Goal: Find specific page/section: Find specific page/section

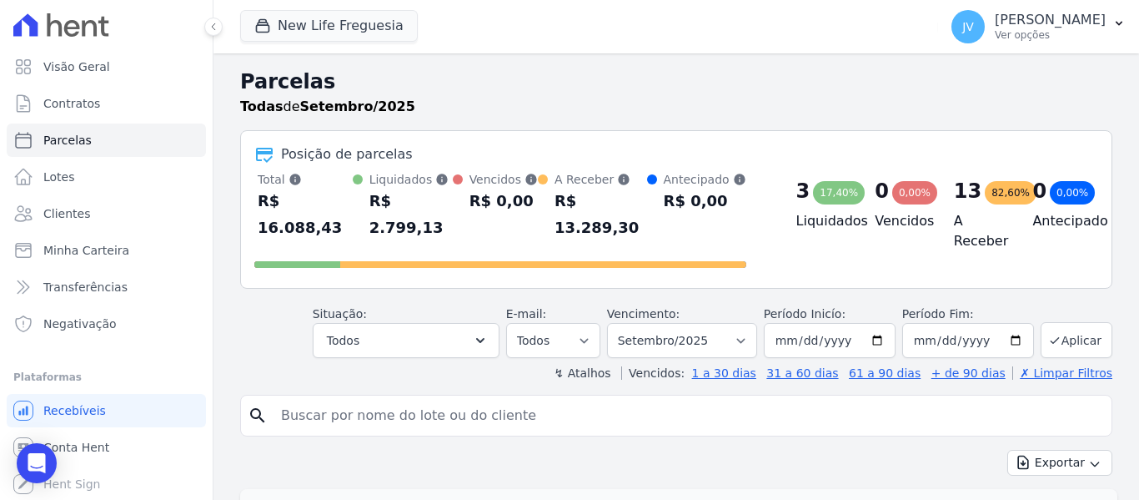
select select
click at [489, 332] on icon "button" at bounding box center [480, 340] width 17 height 17
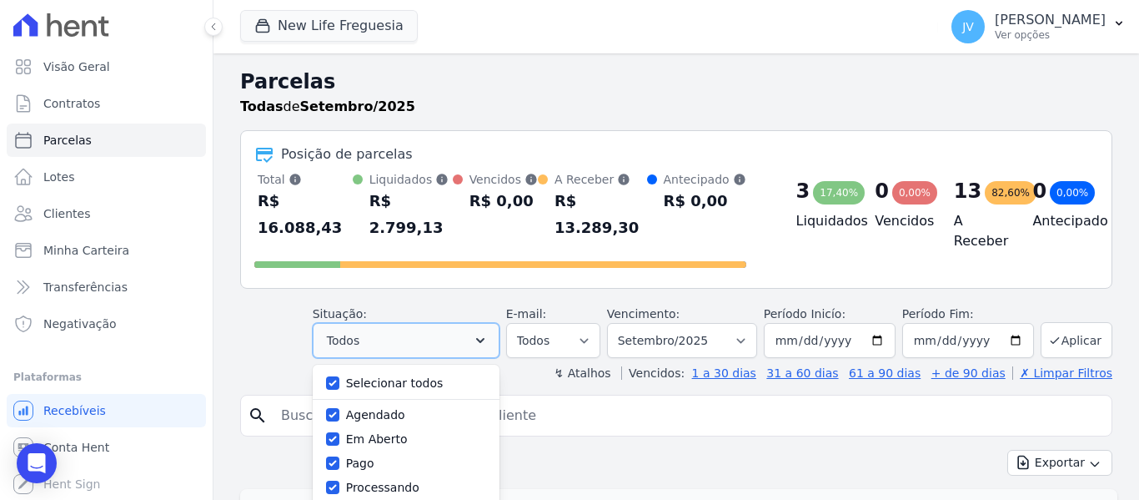
click at [489, 332] on icon "button" at bounding box center [480, 340] width 17 height 17
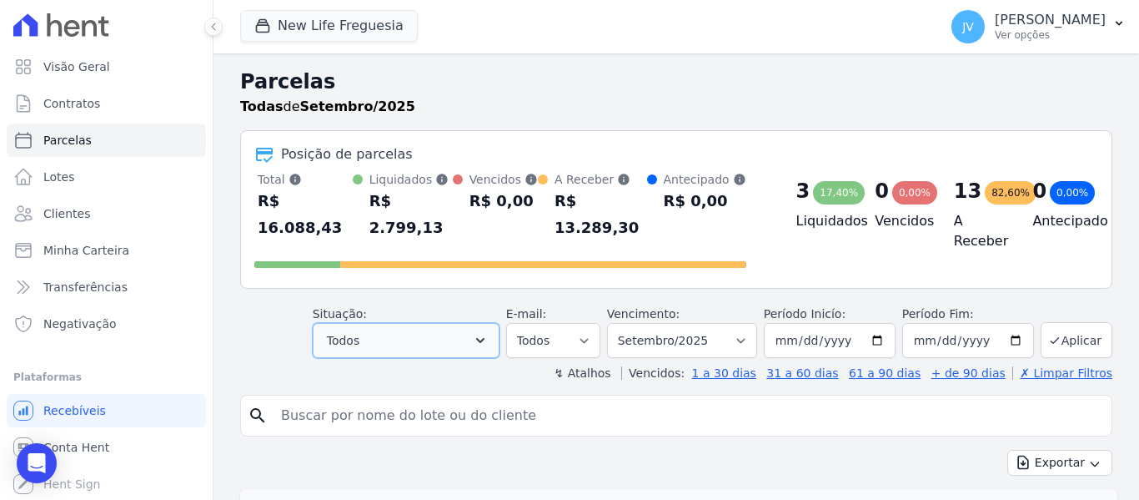
scroll to position [167, 0]
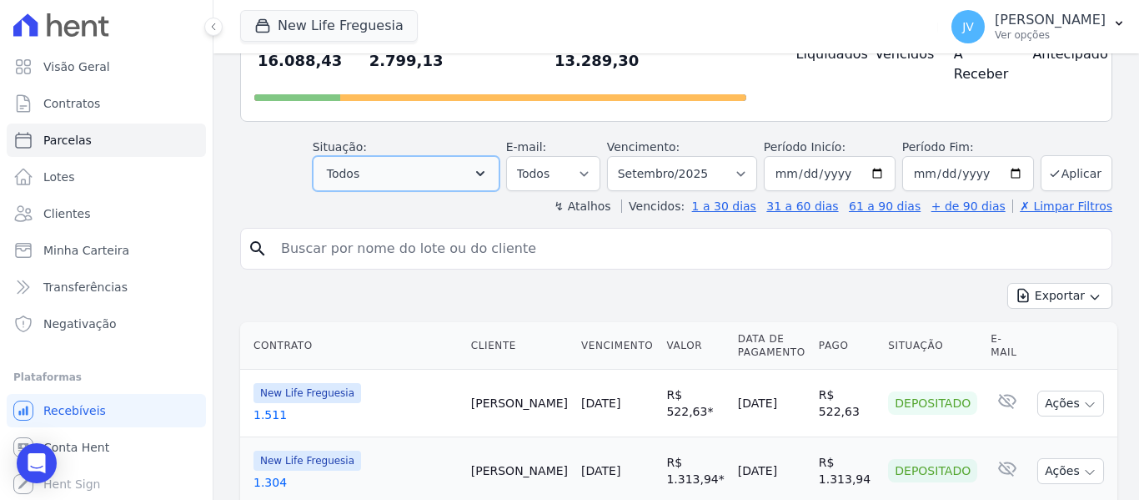
click at [487, 156] on button "Todos" at bounding box center [406, 173] width 187 height 35
click at [489, 165] on icon "button" at bounding box center [480, 173] width 17 height 17
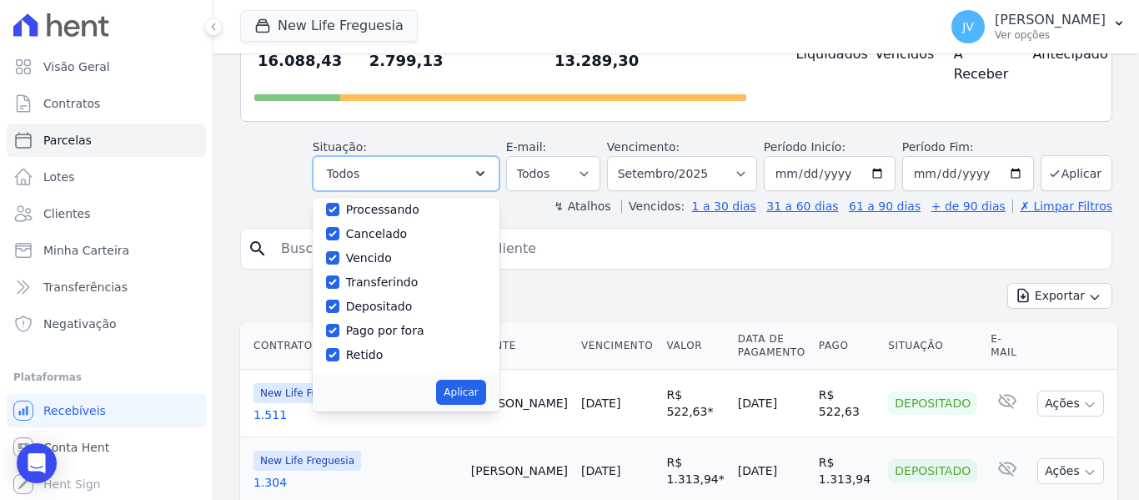
scroll to position [112, 0]
click at [495, 156] on button "Todos" at bounding box center [406, 173] width 187 height 35
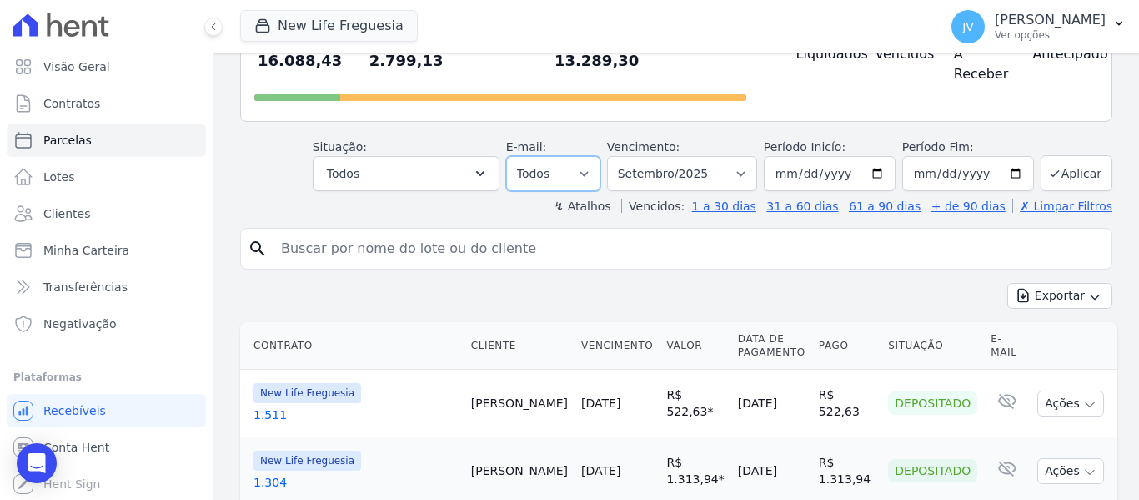
click at [544, 156] on select "Todos Lido Não-lido" at bounding box center [553, 173] width 94 height 35
click at [631, 156] on select "[GEOGRAPHIC_DATA] por período ──────── Todos os meses Setembro/2022 Outubro/202…" at bounding box center [682, 173] width 150 height 35
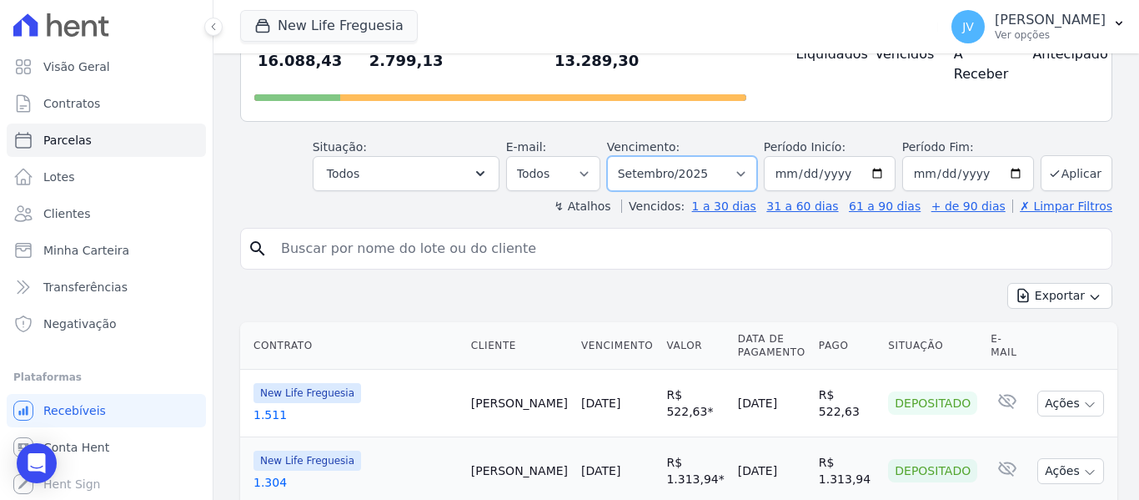
click at [629, 156] on select "[GEOGRAPHIC_DATA] por período ──────── Todos os meses Setembro/2022 Outubro/202…" at bounding box center [682, 173] width 150 height 35
click at [489, 165] on icon "button" at bounding box center [480, 173] width 17 height 17
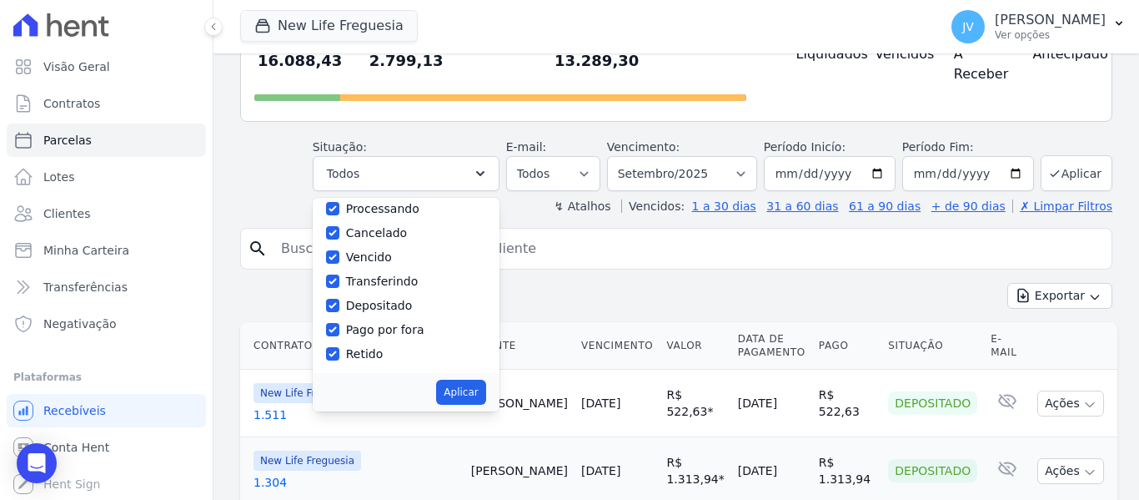
click at [535, 322] on th "Cliente" at bounding box center [520, 346] width 110 height 48
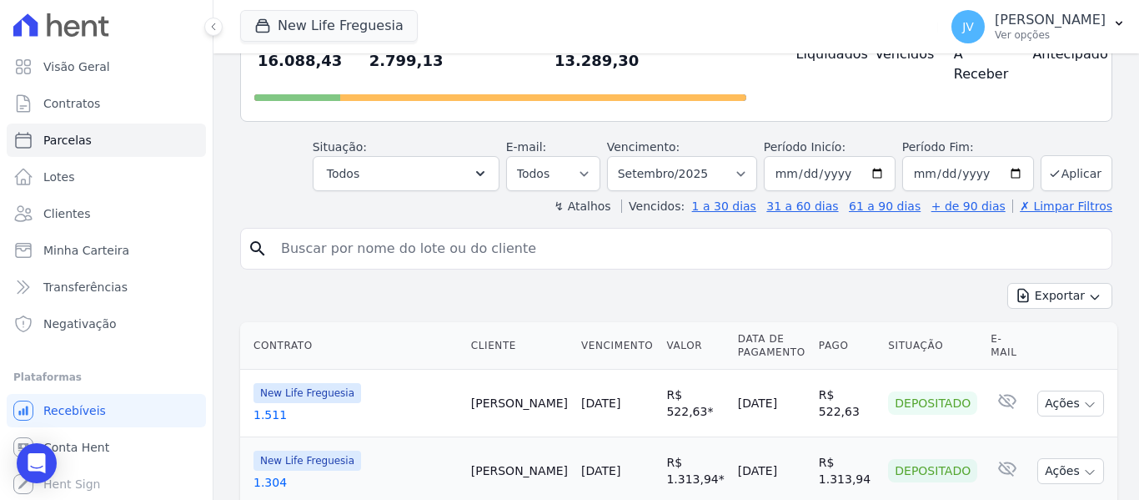
click at [535, 322] on th "Cliente" at bounding box center [520, 346] width 110 height 48
